Goal: Complete application form: Complete application form

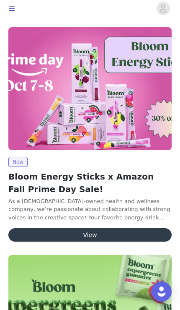
click at [149, 228] on button "View" at bounding box center [90, 234] width 164 height 13
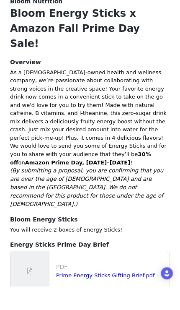
scroll to position [122, 0]
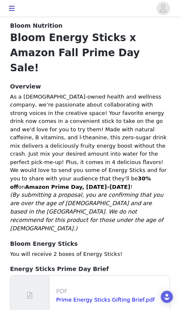
click at [133, 297] on link "Prime Energy Sticks Gifting Brief.pdf" at bounding box center [105, 300] width 99 height 6
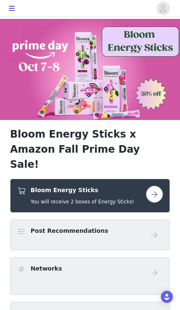
click at [156, 186] on button "button" at bounding box center [154, 194] width 17 height 17
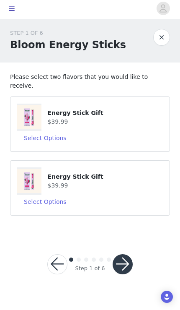
click at [65, 131] on button "Select Options" at bounding box center [45, 137] width 56 height 13
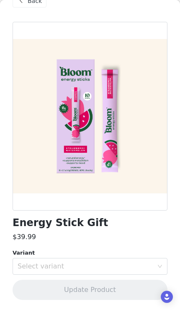
scroll to position [20, 0]
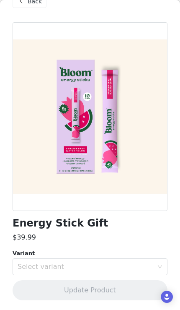
click at [137, 268] on div "Select variant" at bounding box center [86, 267] width 136 height 8
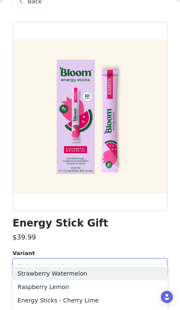
scroll to position [23, 0]
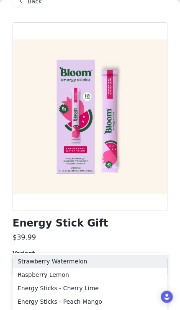
click at [124, 277] on li "Raspberry Lemon" at bounding box center [90, 274] width 155 height 13
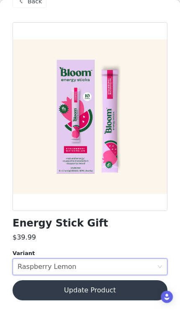
scroll to position [0, 0]
click at [132, 292] on button "Update Product" at bounding box center [90, 290] width 155 height 20
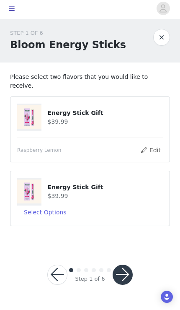
click at [57, 206] on button "Select Options" at bounding box center [45, 212] width 56 height 13
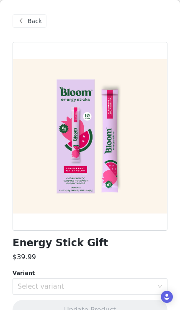
click at [101, 287] on div "Select variant" at bounding box center [86, 286] width 136 height 8
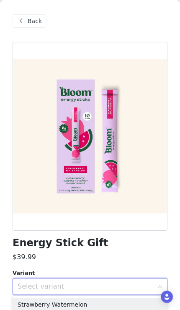
click at [146, 290] on div "Select variant" at bounding box center [86, 286] width 136 height 8
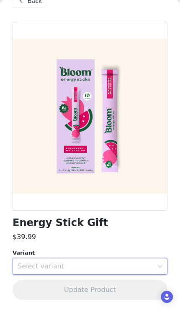
scroll to position [20, 0]
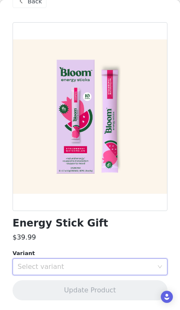
click at [136, 264] on div "Select variant" at bounding box center [86, 267] width 136 height 8
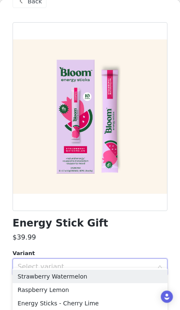
scroll to position [23, 0]
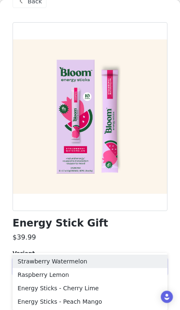
click at [120, 303] on li "Energy Sticks - Peach Mango" at bounding box center [90, 301] width 155 height 13
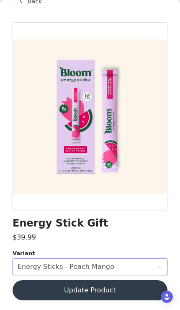
scroll to position [0, 0]
click at [123, 289] on button "Update Product" at bounding box center [90, 290] width 155 height 20
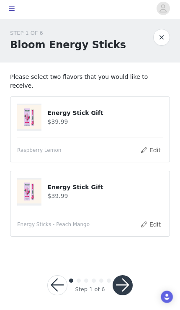
click at [128, 284] on button "button" at bounding box center [123, 285] width 20 height 20
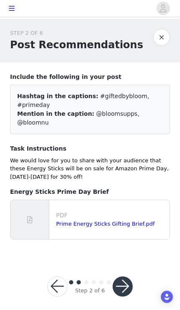
click at [126, 276] on button "button" at bounding box center [123, 286] width 20 height 20
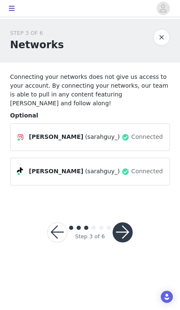
click at [129, 228] on button "button" at bounding box center [123, 232] width 20 height 20
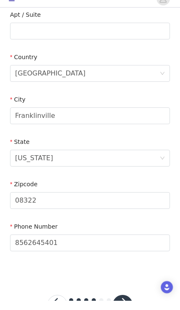
scroll to position [222, 0]
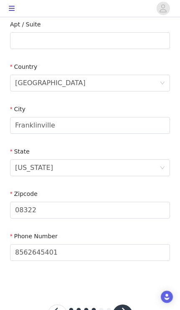
click at [127, 310] on button "button" at bounding box center [123, 315] width 20 height 20
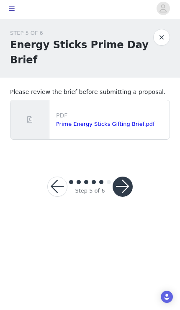
click at [140, 121] on link "Prime Energy Sticks Gifting Brief.pdf" at bounding box center [105, 124] width 99 height 6
click at [127, 177] on button "button" at bounding box center [123, 187] width 20 height 20
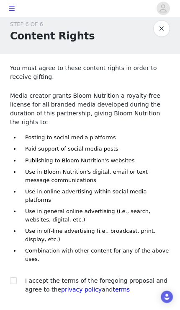
scroll to position [19, 0]
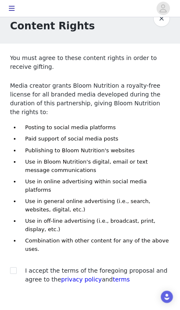
click at [12, 266] on label at bounding box center [13, 270] width 7 height 9
click at [12, 267] on input "checkbox" at bounding box center [13, 270] width 6 height 6
checkbox input "true"
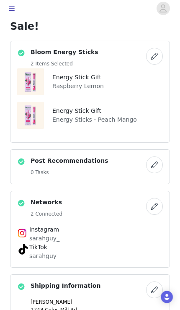
scroll to position [138, 0]
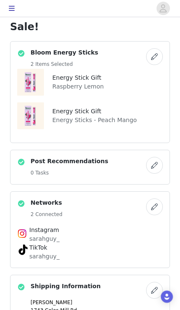
click at [112, 157] on div "Post Recommendations 0 Tasks" at bounding box center [81, 167] width 129 height 21
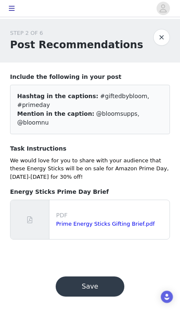
click at [96, 276] on button "Save" at bounding box center [90, 286] width 69 height 20
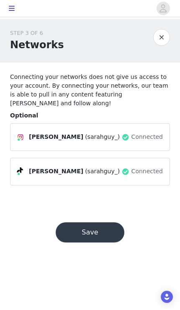
click at [109, 224] on button "Save" at bounding box center [90, 232] width 69 height 20
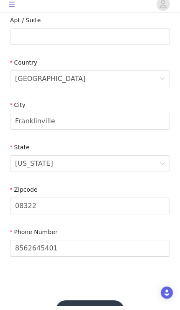
scroll to position [222, 0]
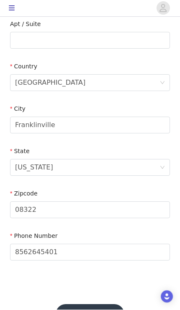
click at [98, 310] on button "Save" at bounding box center [90, 315] width 69 height 20
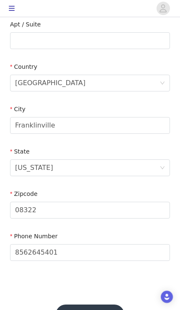
click at [100, 310] on button "Save" at bounding box center [90, 315] width 69 height 20
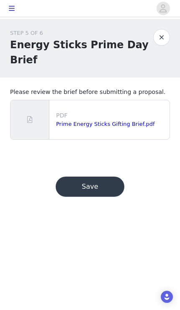
click at [112, 177] on button "Save" at bounding box center [90, 187] width 69 height 20
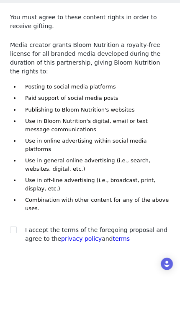
scroll to position [24, 0]
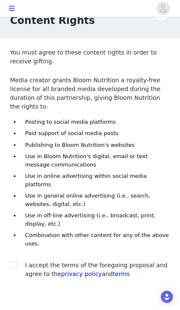
click at [15, 262] on input "checkbox" at bounding box center [13, 265] width 6 height 6
checkbox input "true"
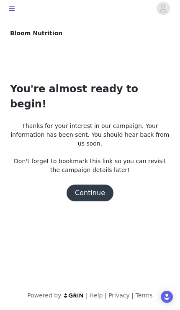
click at [95, 185] on button "Continue" at bounding box center [90, 193] width 47 height 17
